Goal: Task Accomplishment & Management: Use online tool/utility

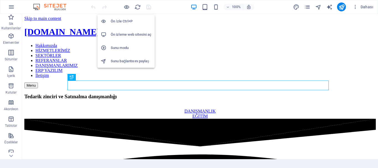
click at [121, 21] on h6 "Ön İzle Ctrl+P" at bounding box center [131, 21] width 41 height 7
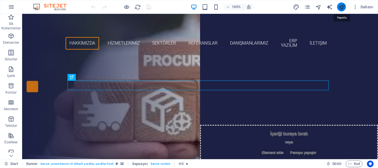
click at [340, 7] on icon "publish" at bounding box center [342, 7] width 6 height 6
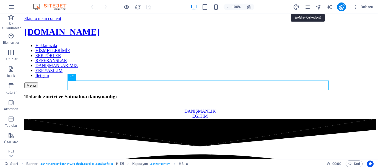
click at [308, 6] on icon "pages" at bounding box center [307, 7] width 6 height 6
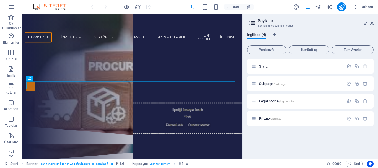
click at [11, 155] on icon at bounding box center [11, 156] width 8 height 8
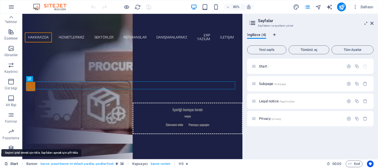
click at [10, 165] on link "Start" at bounding box center [11, 164] width 14 height 7
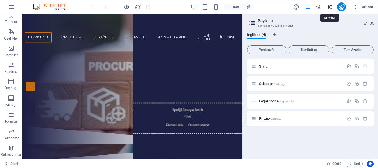
click at [329, 8] on icon "text_generator" at bounding box center [330, 7] width 6 height 6
select select "English"
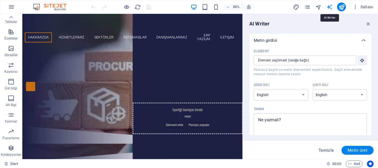
scroll to position [0, 0]
click at [296, 7] on icon "design" at bounding box center [296, 7] width 6 height 6
select select "px"
select select "300"
select select "px"
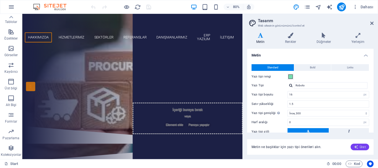
click at [359, 145] on span "Üret" at bounding box center [360, 147] width 12 height 4
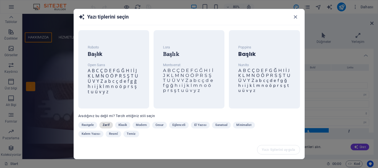
click at [106, 122] on span "Zarif" at bounding box center [106, 125] width 7 height 7
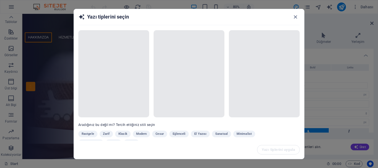
click at [303, 138] on div "Aradığınız bu değil mi? Tercih ettiğiniz stili seçin Rastgele Zarif Klasik Mode…" at bounding box center [189, 85] width 230 height 111
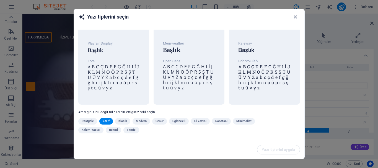
scroll to position [4, 0]
click at [296, 15] on icon "button" at bounding box center [295, 17] width 6 height 6
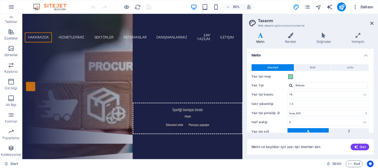
click at [356, 9] on icon "button" at bounding box center [356, 7] width 6 height 6
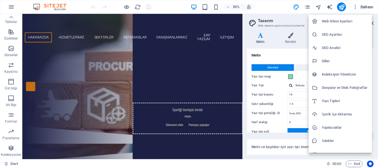
click at [330, 8] on div at bounding box center [189, 84] width 378 height 168
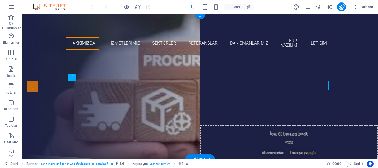
click at [198, 16] on div "+" at bounding box center [200, 16] width 11 height 5
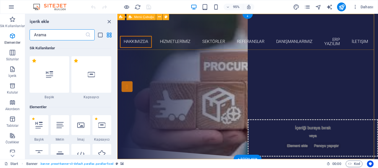
scroll to position [969, 0]
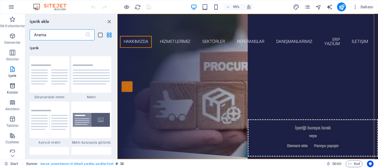
click at [10, 85] on icon "button" at bounding box center [12, 86] width 7 height 7
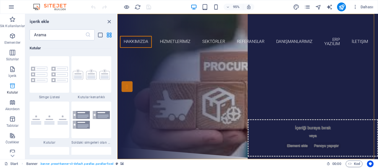
scroll to position [1528, 0]
click at [11, 100] on icon "button" at bounding box center [12, 102] width 7 height 7
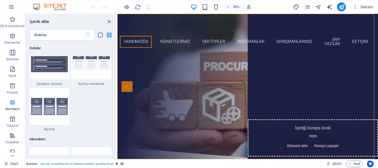
scroll to position [1768, 0]
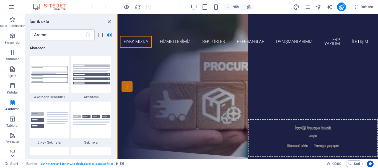
click at [14, 153] on icon at bounding box center [13, 156] width 8 height 8
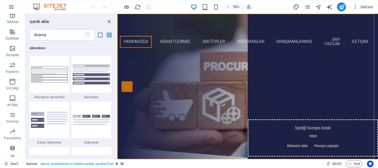
scroll to position [104, 0]
click at [307, 8] on icon "pages" at bounding box center [307, 7] width 6 height 6
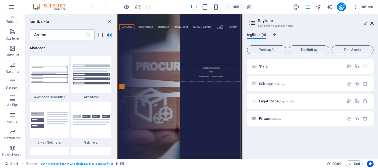
click at [373, 23] on icon at bounding box center [372, 23] width 3 height 4
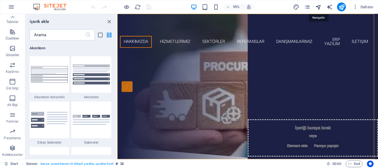
click at [320, 6] on icon "navigator" at bounding box center [318, 7] width 6 height 6
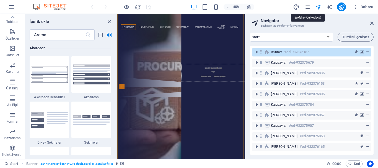
click at [307, 7] on icon "pages" at bounding box center [307, 7] width 6 height 6
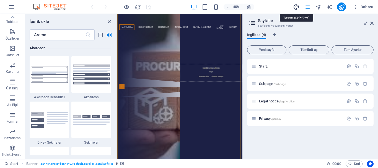
click at [296, 8] on icon "design" at bounding box center [296, 7] width 6 height 6
select select "px"
select select "300"
select select "px"
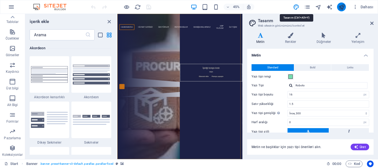
click at [341, 7] on icon "publish" at bounding box center [342, 7] width 6 height 6
